Goal: Navigation & Orientation: Find specific page/section

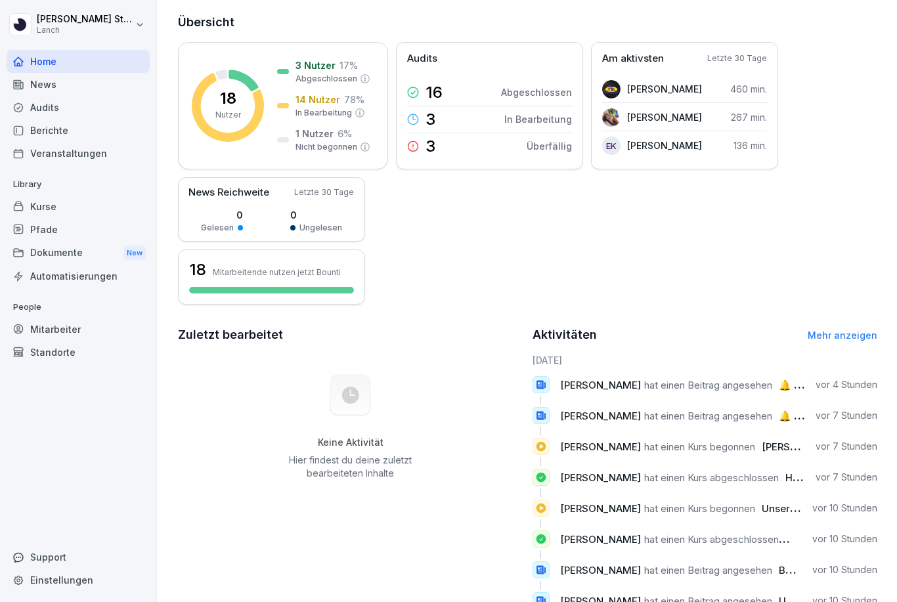
scroll to position [73, 0]
click at [39, 104] on div "Audits" at bounding box center [78, 107] width 143 height 23
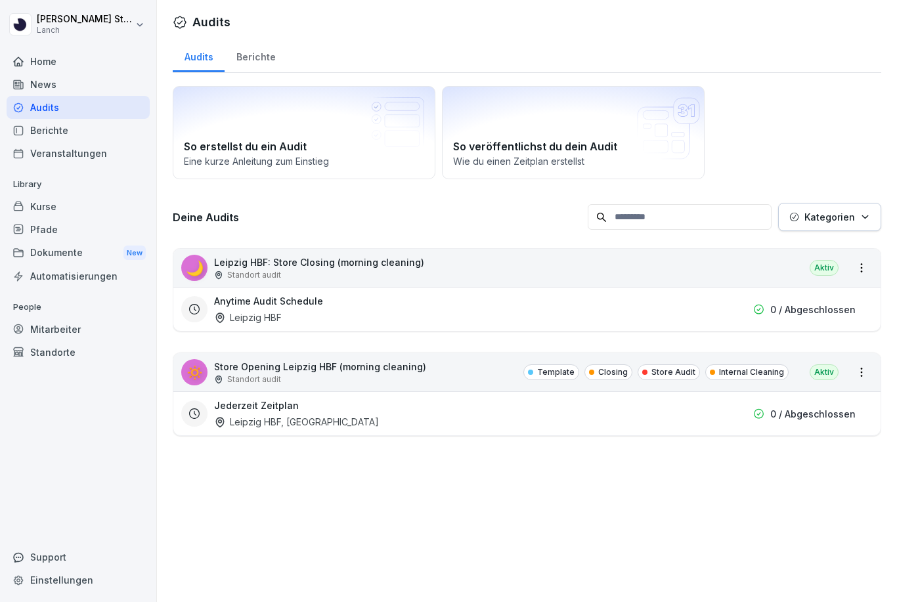
click at [420, 374] on div "🔅 Store Opening Leipzig HBF (morning cleaning) Standort audit Template Closing …" at bounding box center [526, 372] width 707 height 38
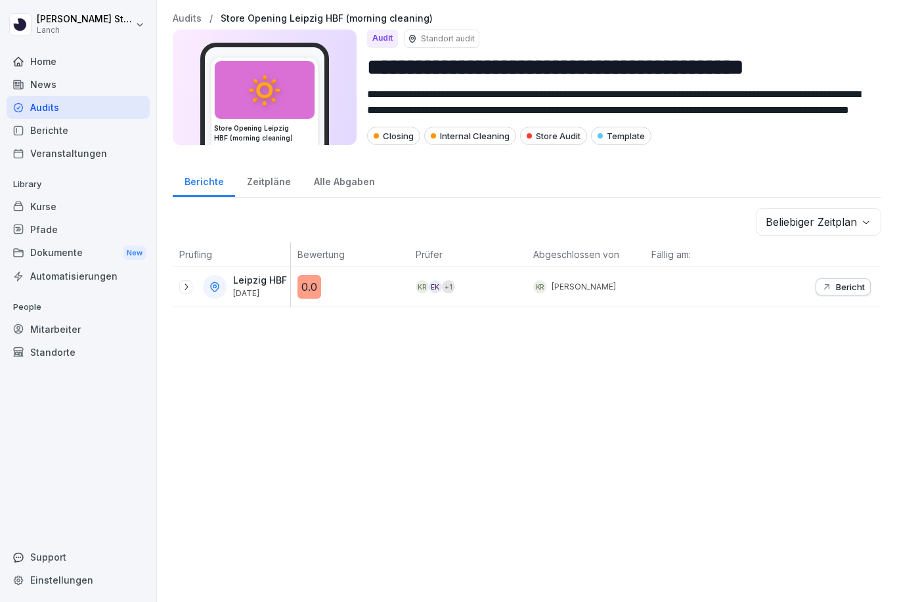
click at [862, 282] on p "Bericht" at bounding box center [850, 287] width 29 height 11
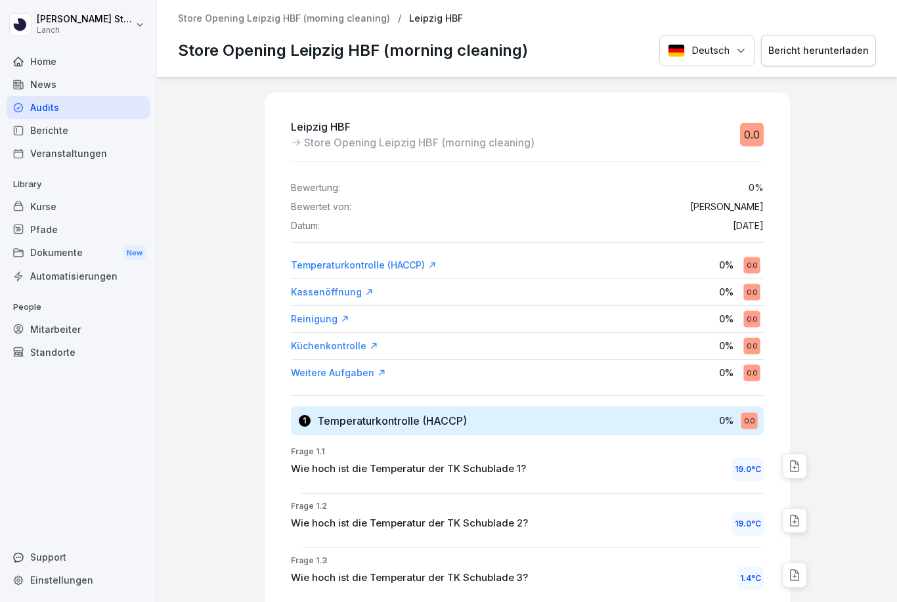
click at [92, 56] on div "Home" at bounding box center [78, 61] width 143 height 23
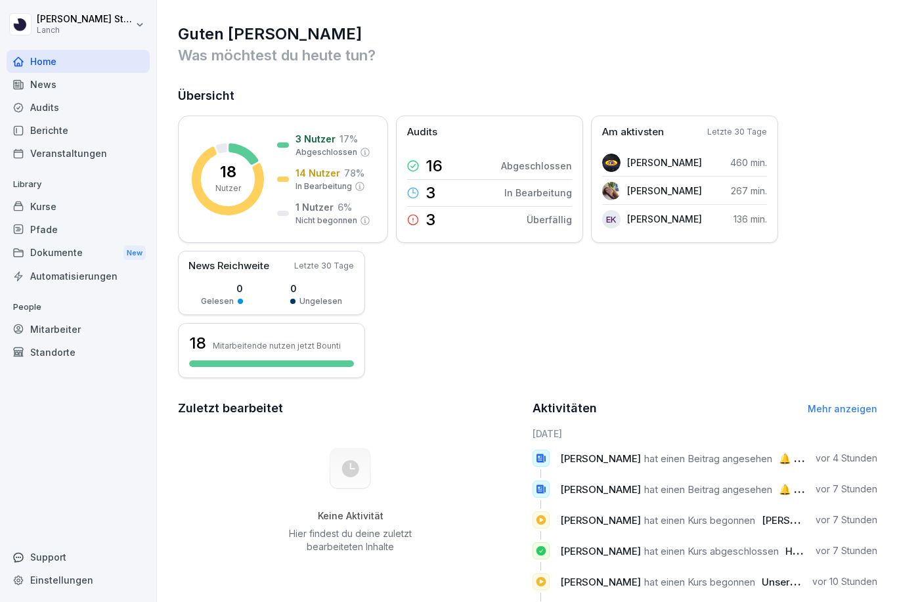
click at [541, 461] on icon at bounding box center [541, 458] width 9 height 9
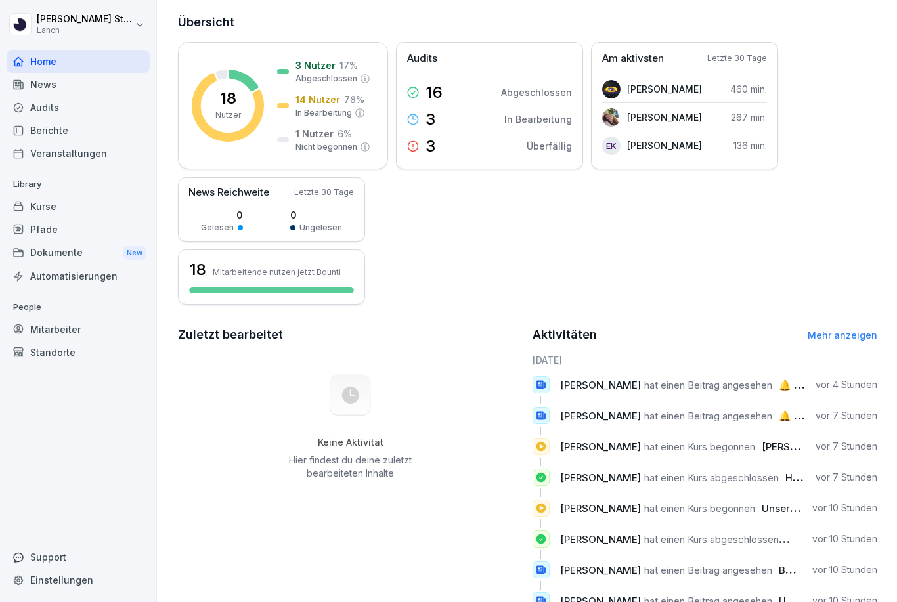
scroll to position [73, 0]
click at [317, 73] on div "3 Nutzer 17 % Abgeschlossen" at bounding box center [333, 72] width 75 height 26
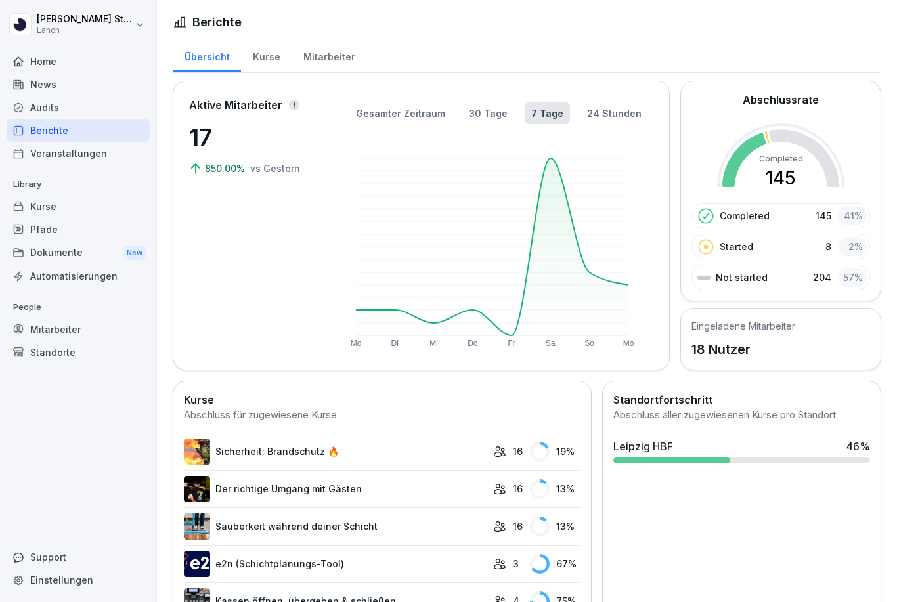
click at [61, 61] on div "Home" at bounding box center [78, 61] width 143 height 23
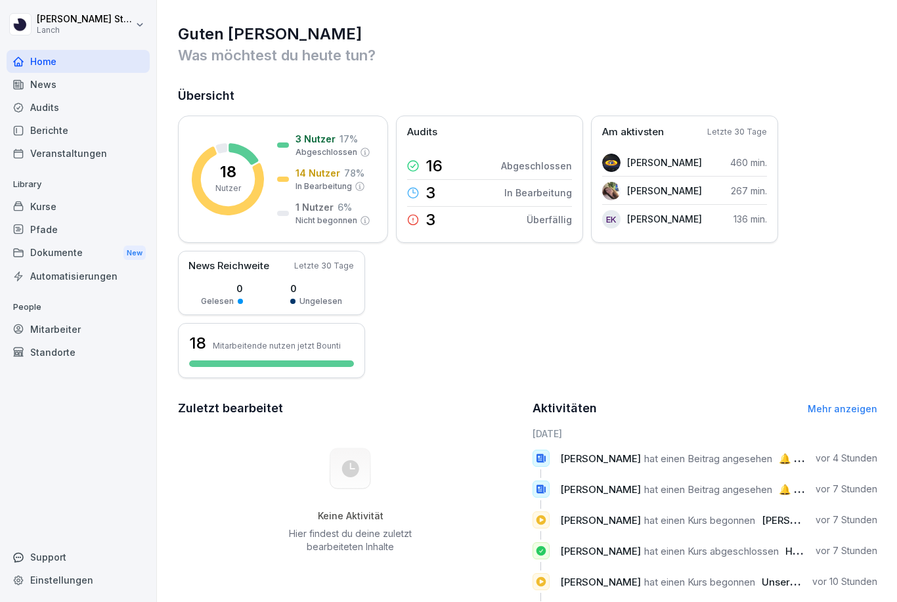
click at [45, 323] on div "Mitarbeiter" at bounding box center [78, 329] width 143 height 23
